Goal: Task Accomplishment & Management: Manage account settings

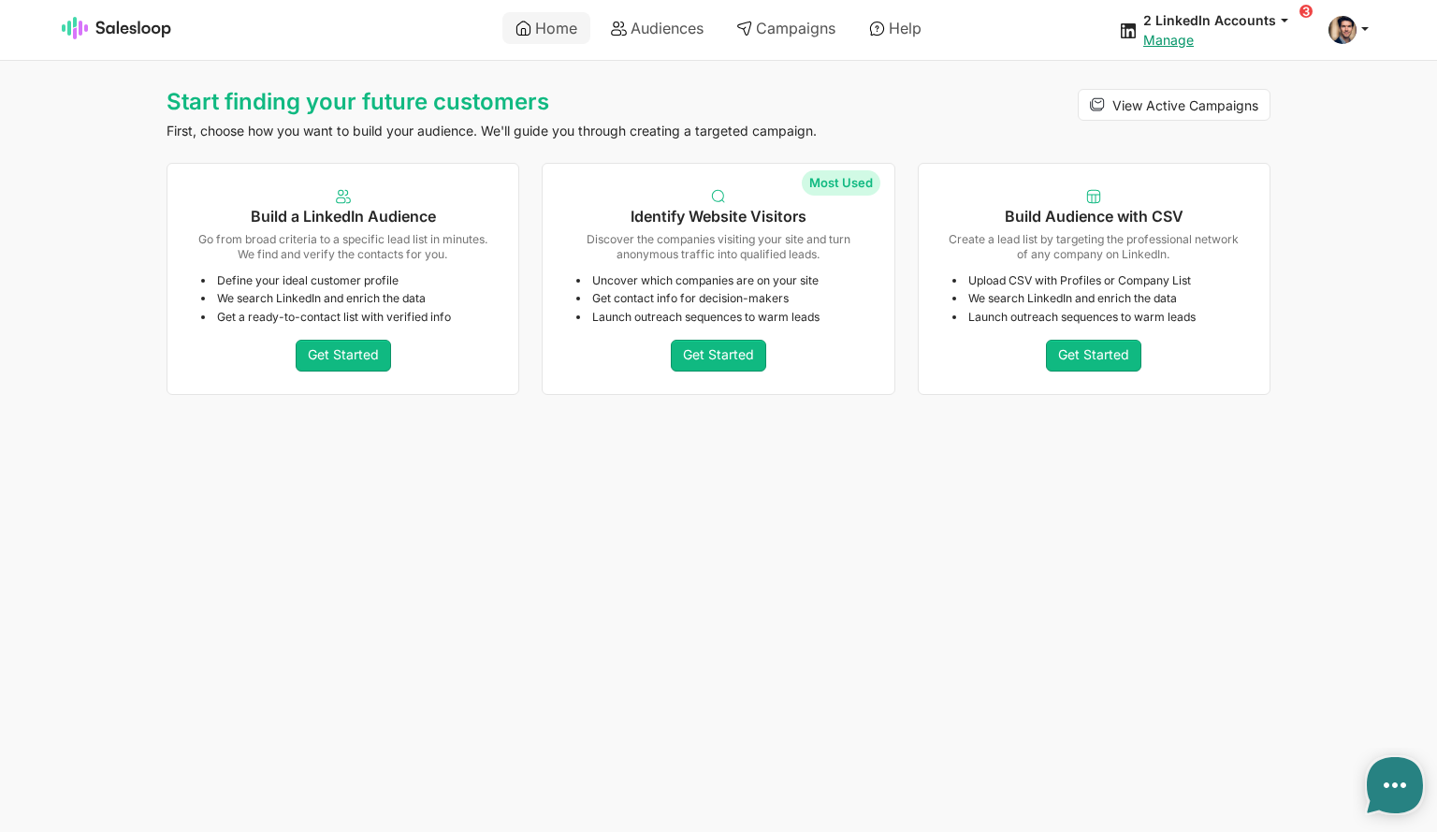
type textarea "x"
click at [788, 29] on link "Campaigns" at bounding box center [785, 28] width 125 height 32
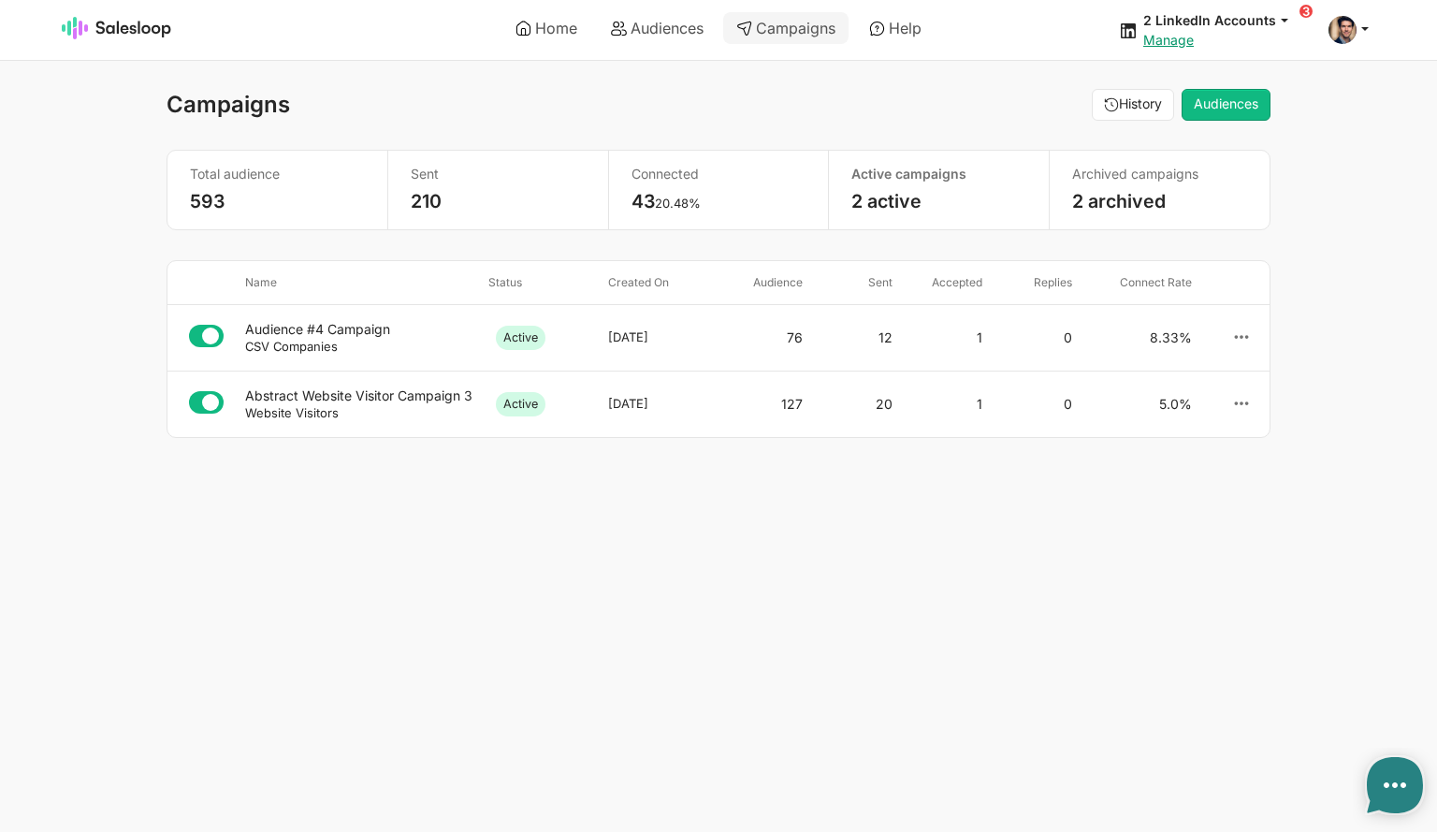
type textarea "x"
click at [295, 332] on div "Audience #4 Campaign" at bounding box center [359, 329] width 228 height 17
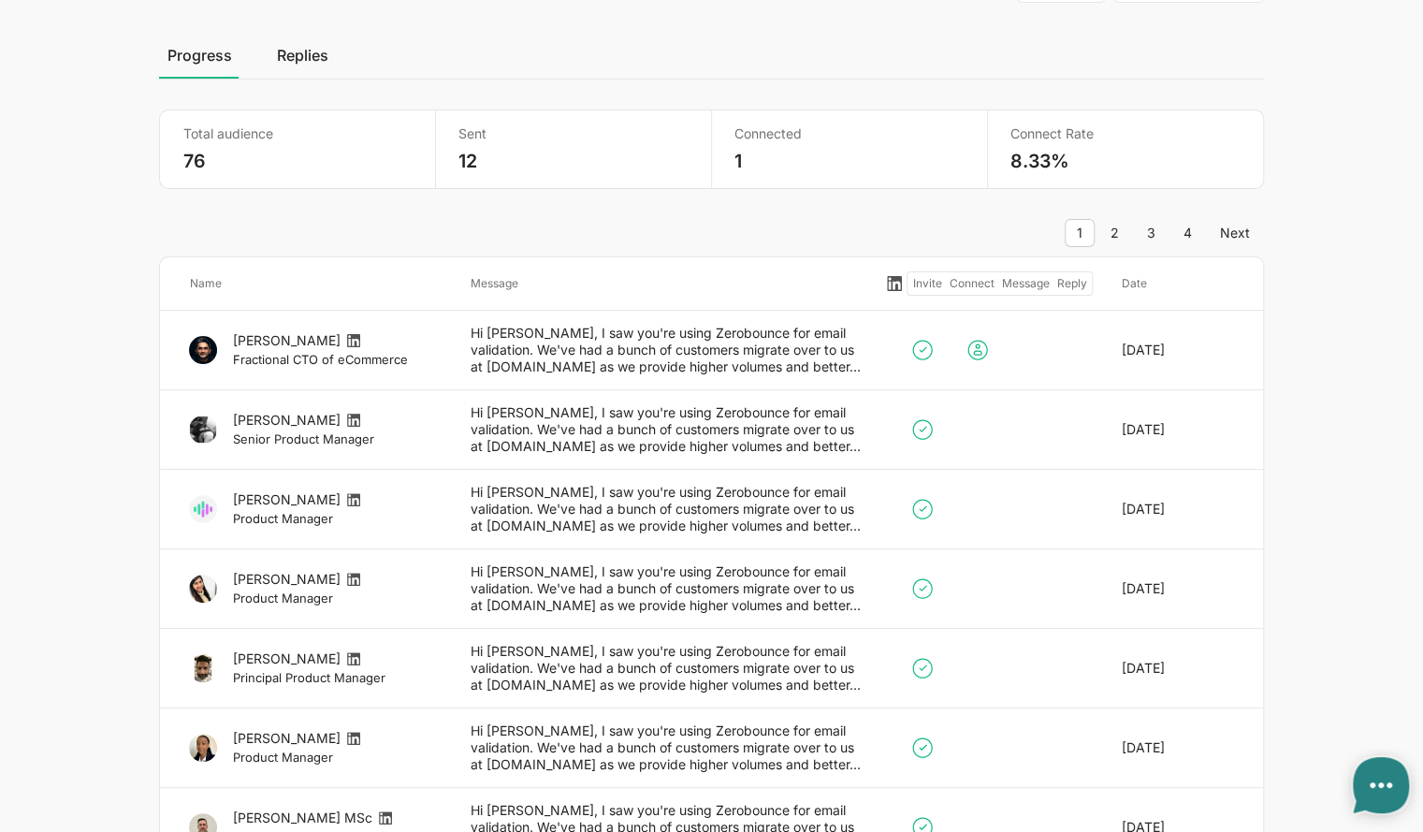
type textarea "x"
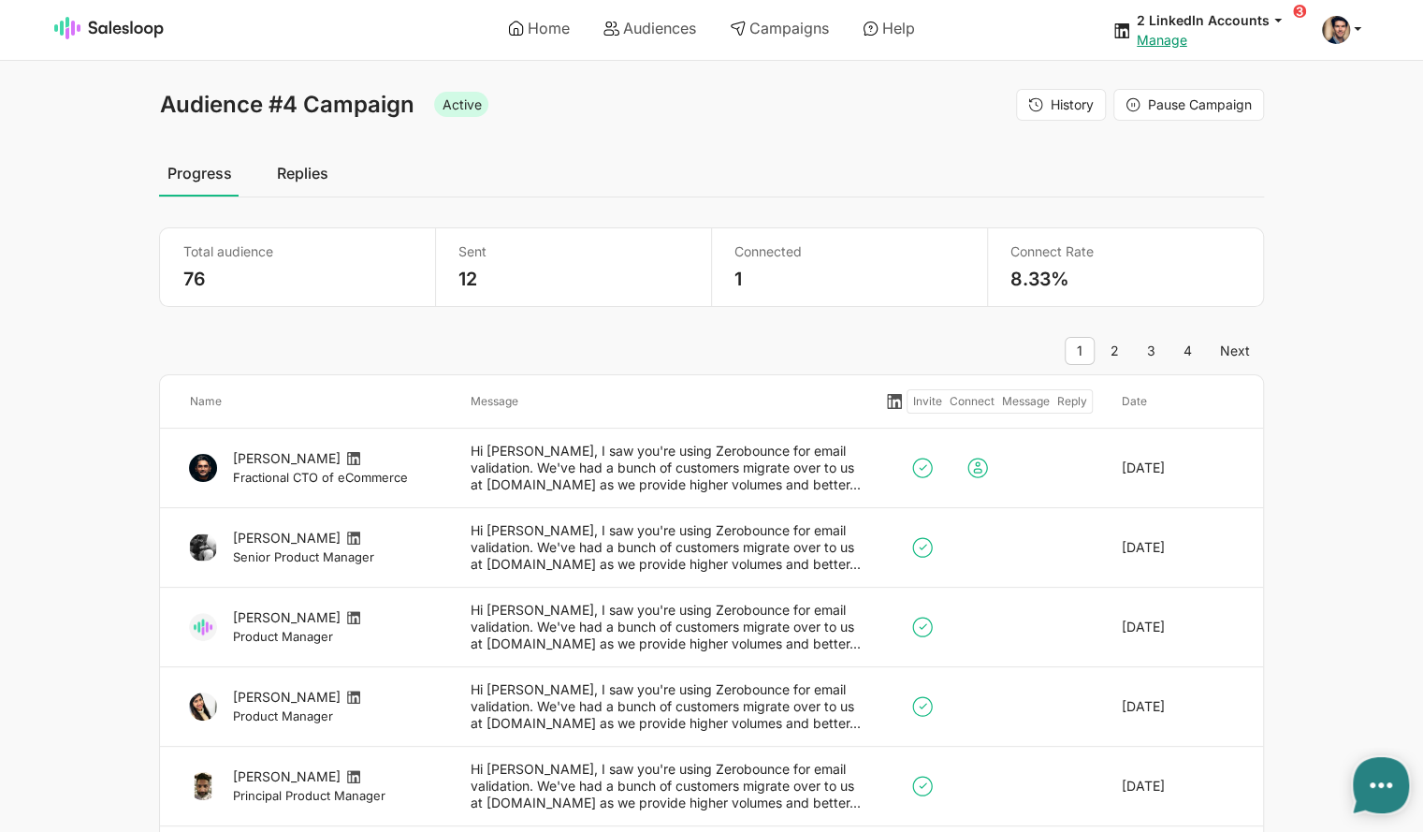
click at [298, 177] on link "Replies" at bounding box center [302, 173] width 66 height 47
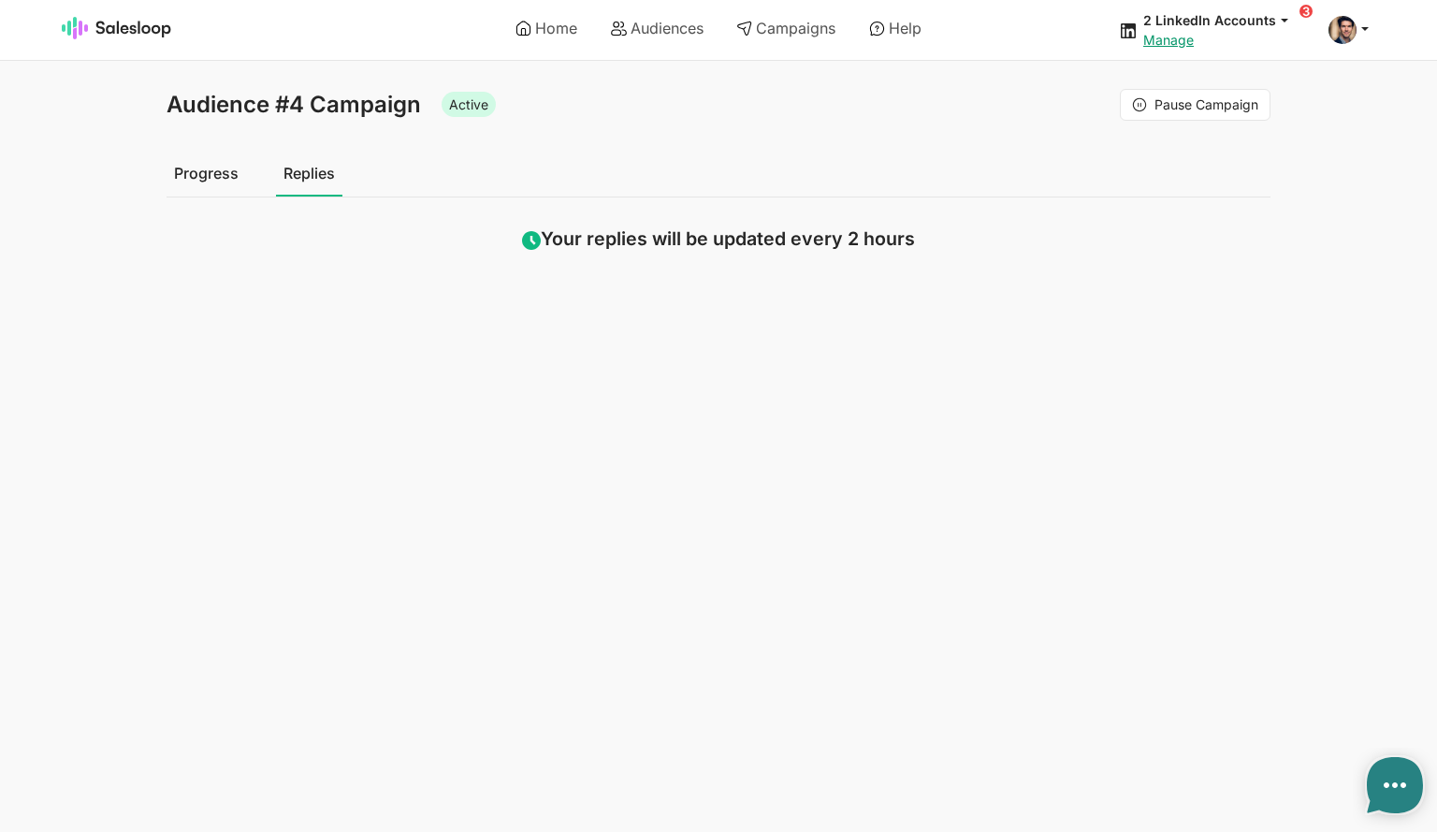
type textarea "x"
click at [237, 179] on link "Progress" at bounding box center [207, 173] width 80 height 47
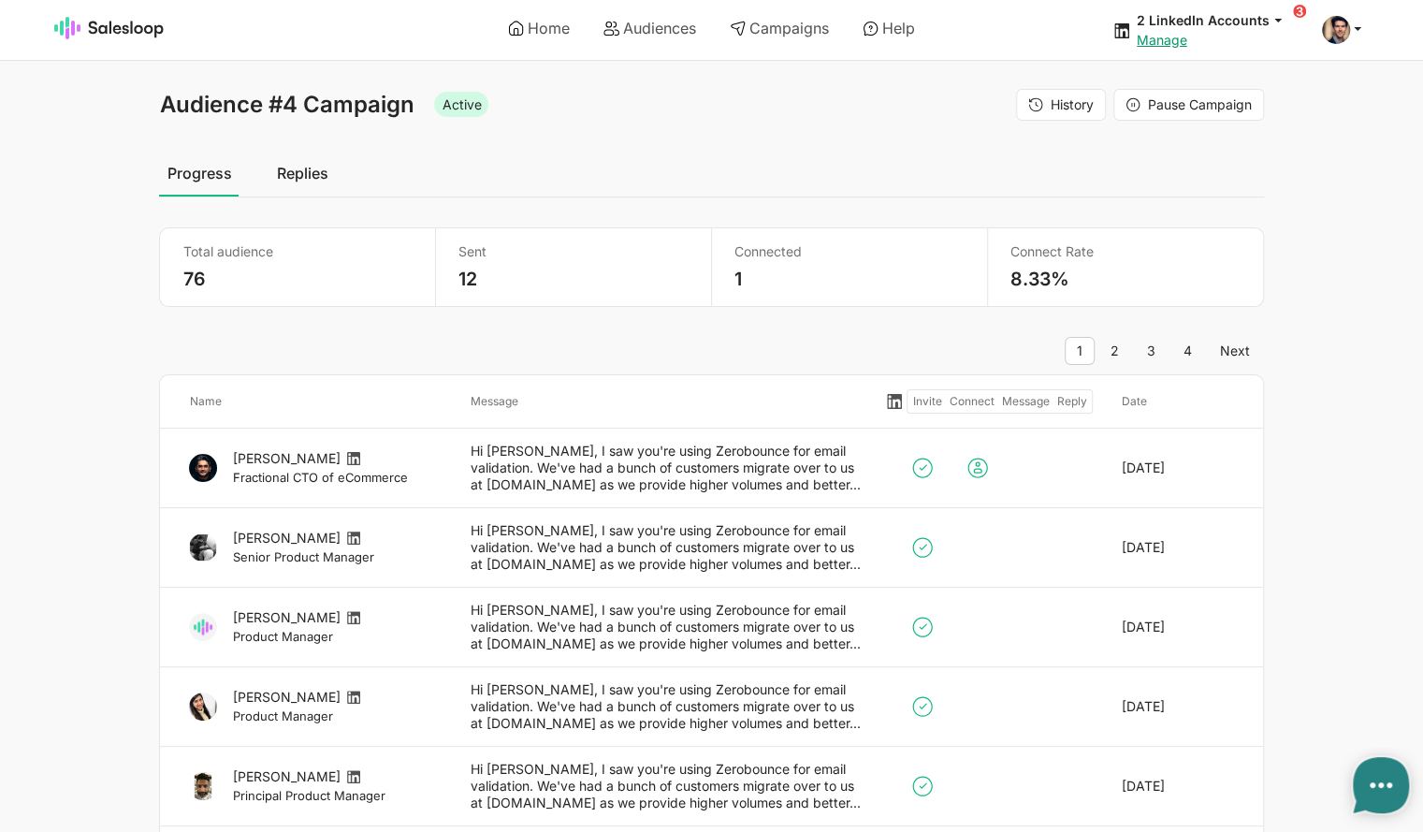
type textarea "x"
click at [750, 29] on link "Campaigns" at bounding box center [779, 28] width 125 height 32
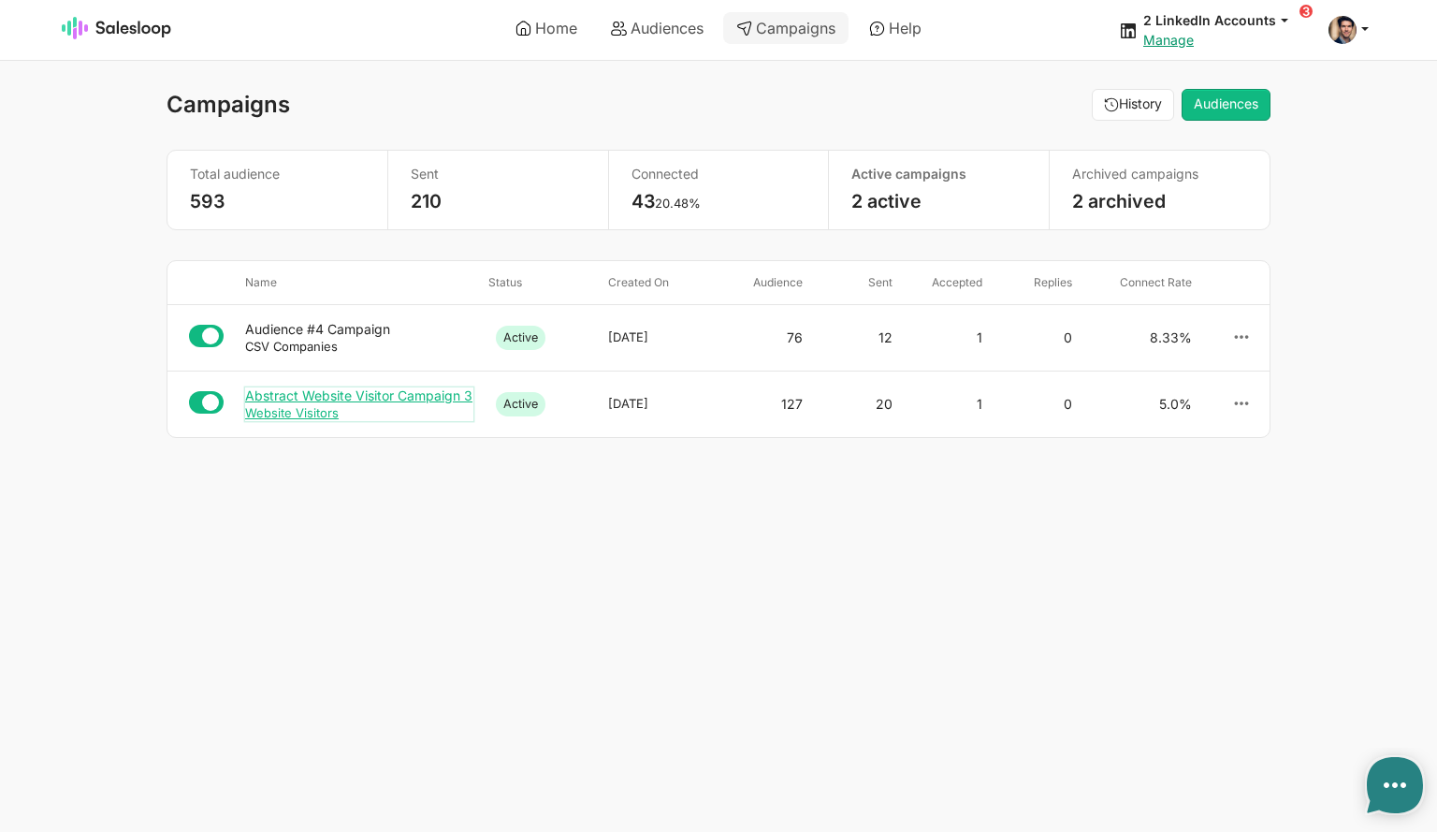
click at [318, 394] on div "Abstract Website Visitor Campaign 3" at bounding box center [359, 395] width 228 height 17
type textarea "x"
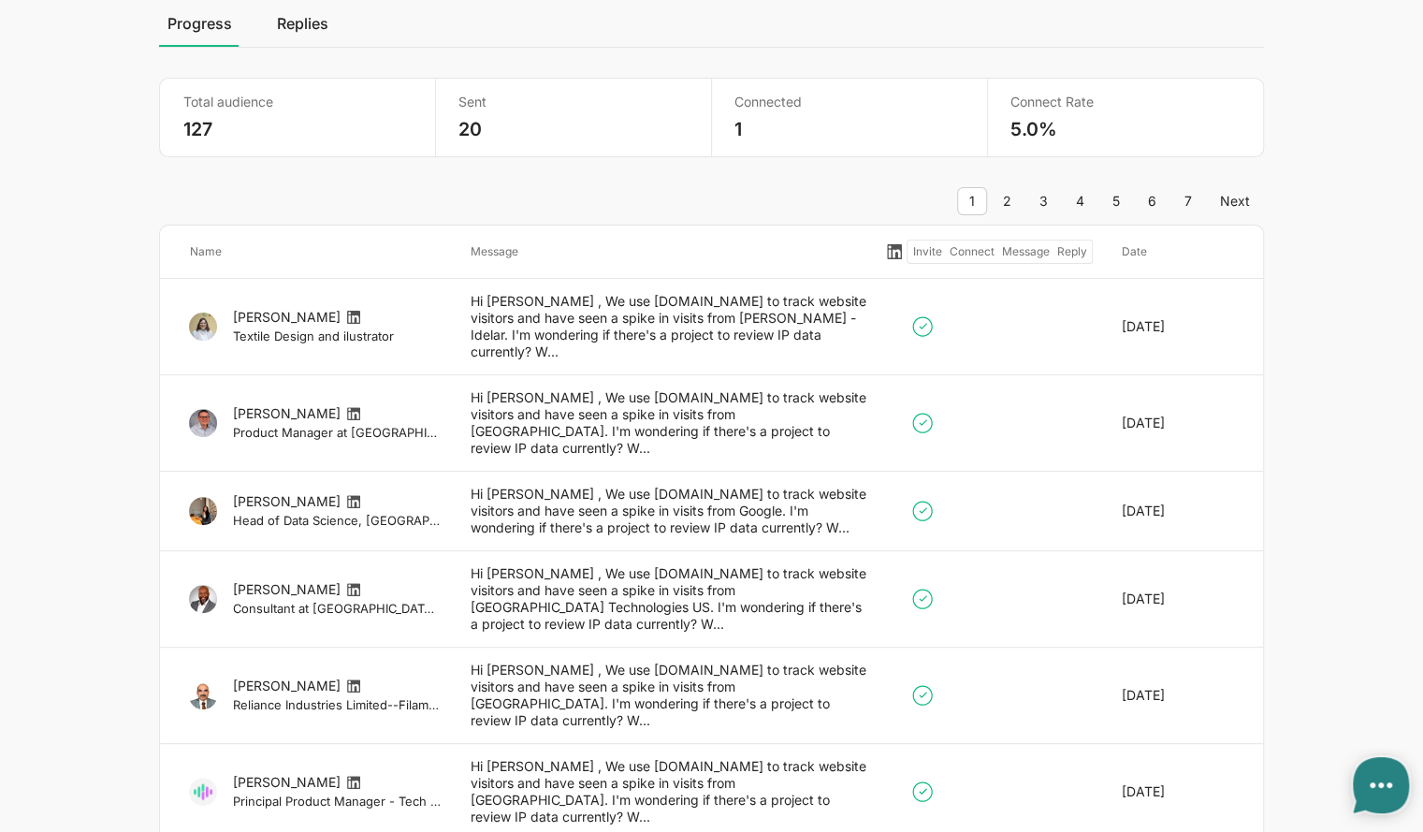
scroll to position [468, 0]
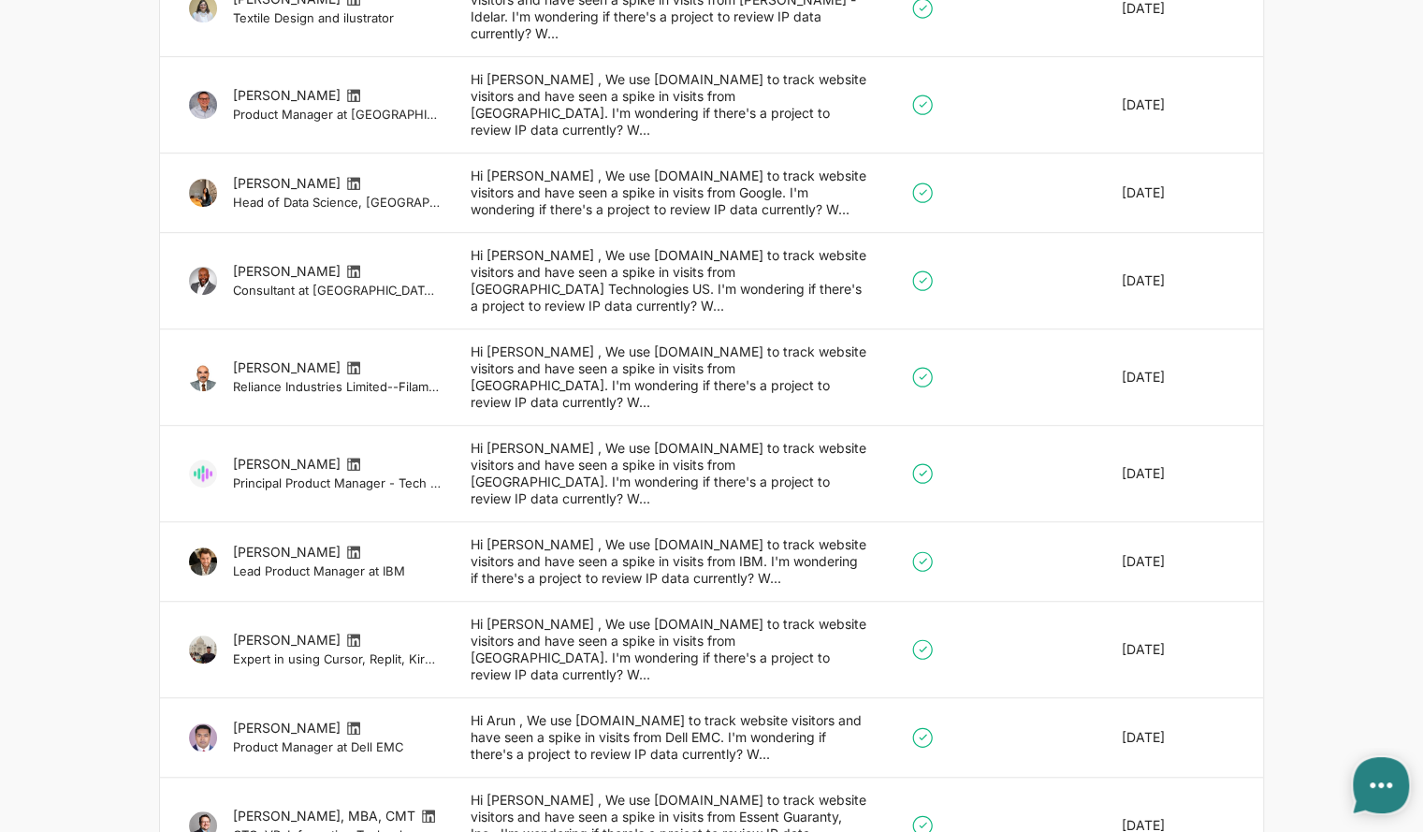
type textarea "x"
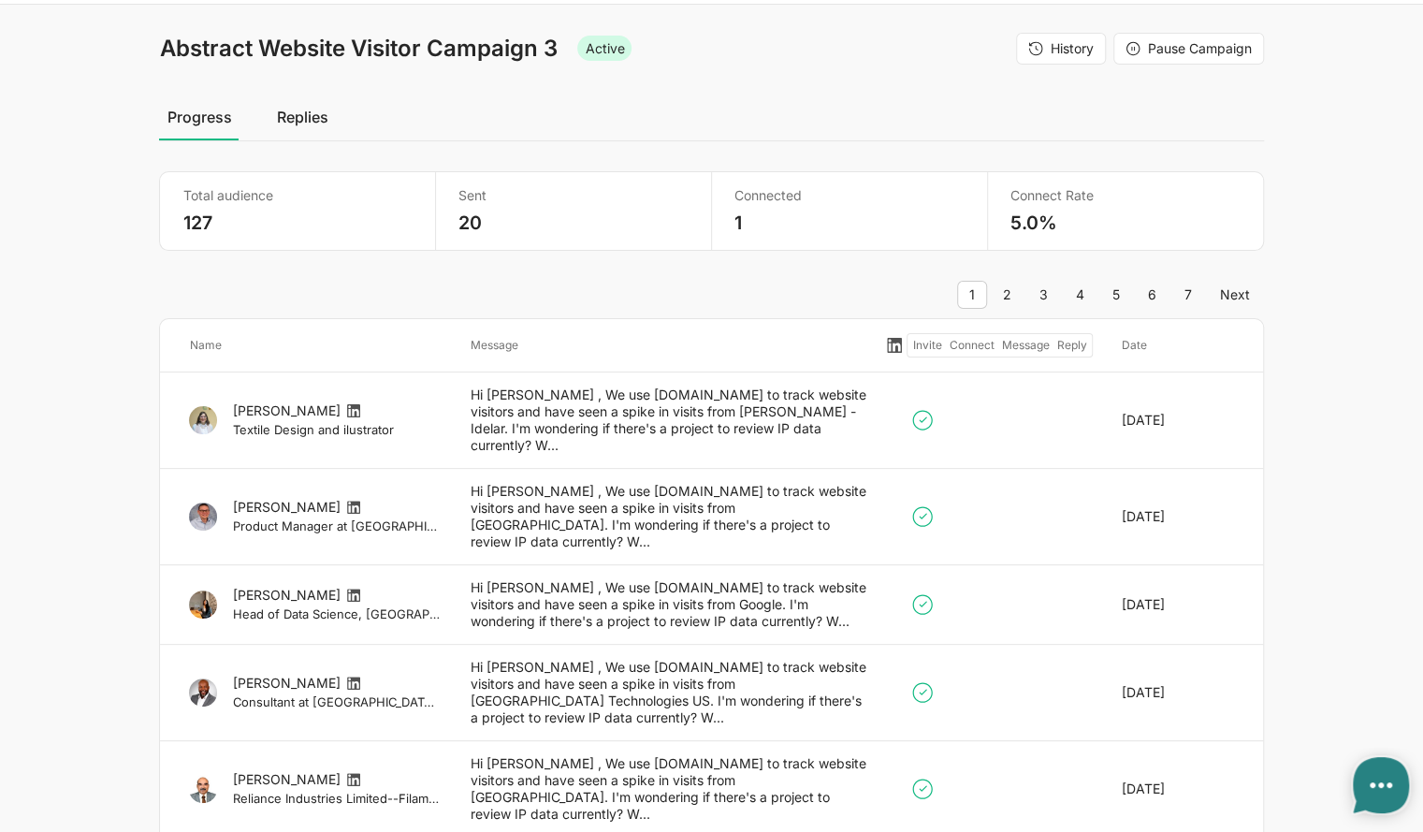
scroll to position [0, 0]
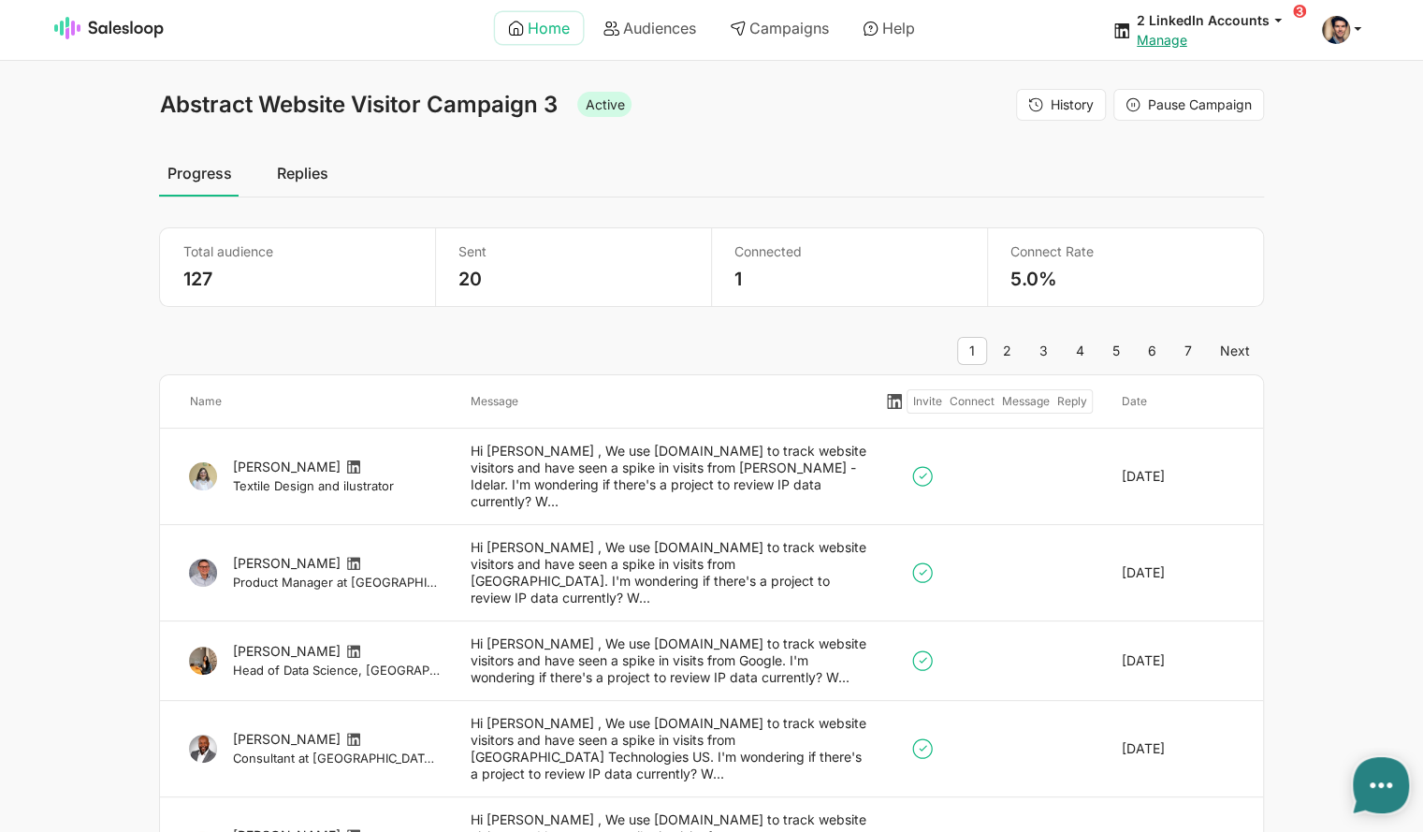
click at [549, 32] on link "Home" at bounding box center [539, 28] width 88 height 32
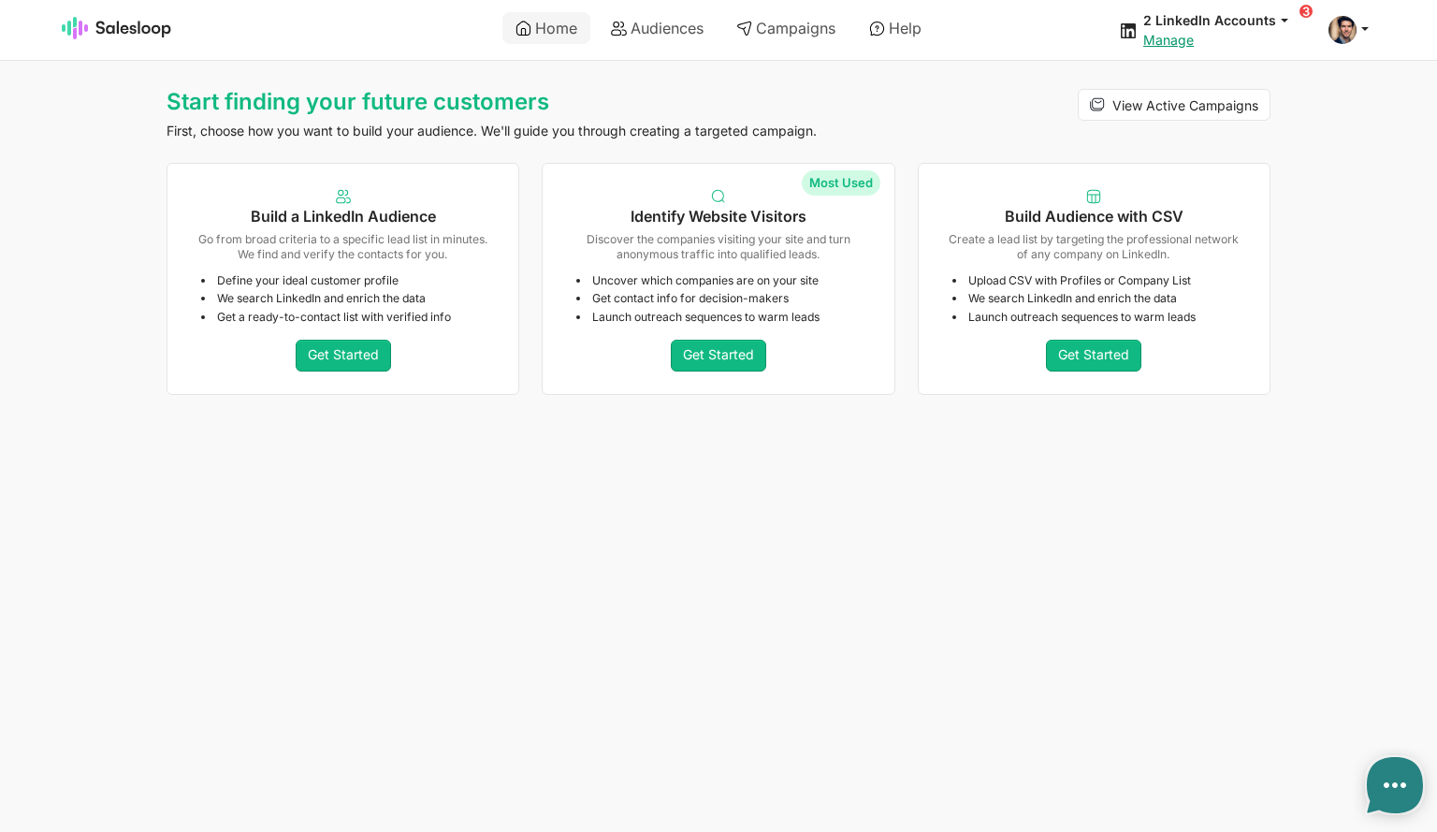
type textarea "x"
drag, startPoint x: 661, startPoint y: 27, endPoint x: 677, endPoint y: 22, distance: 16.9
click at [661, 27] on link "Audiences" at bounding box center [657, 28] width 119 height 32
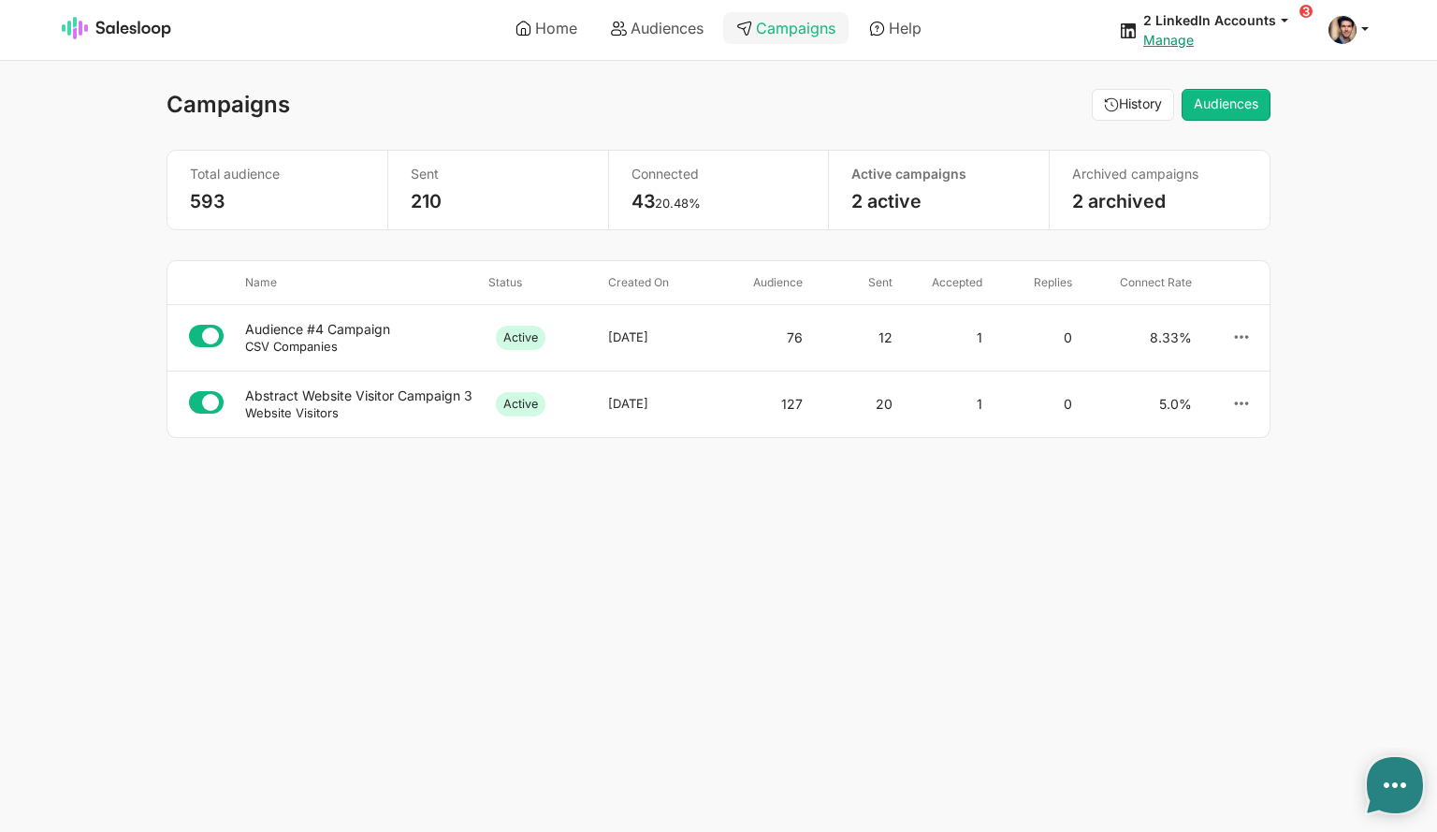
type textarea "x"
